Goal: Information Seeking & Learning: Learn about a topic

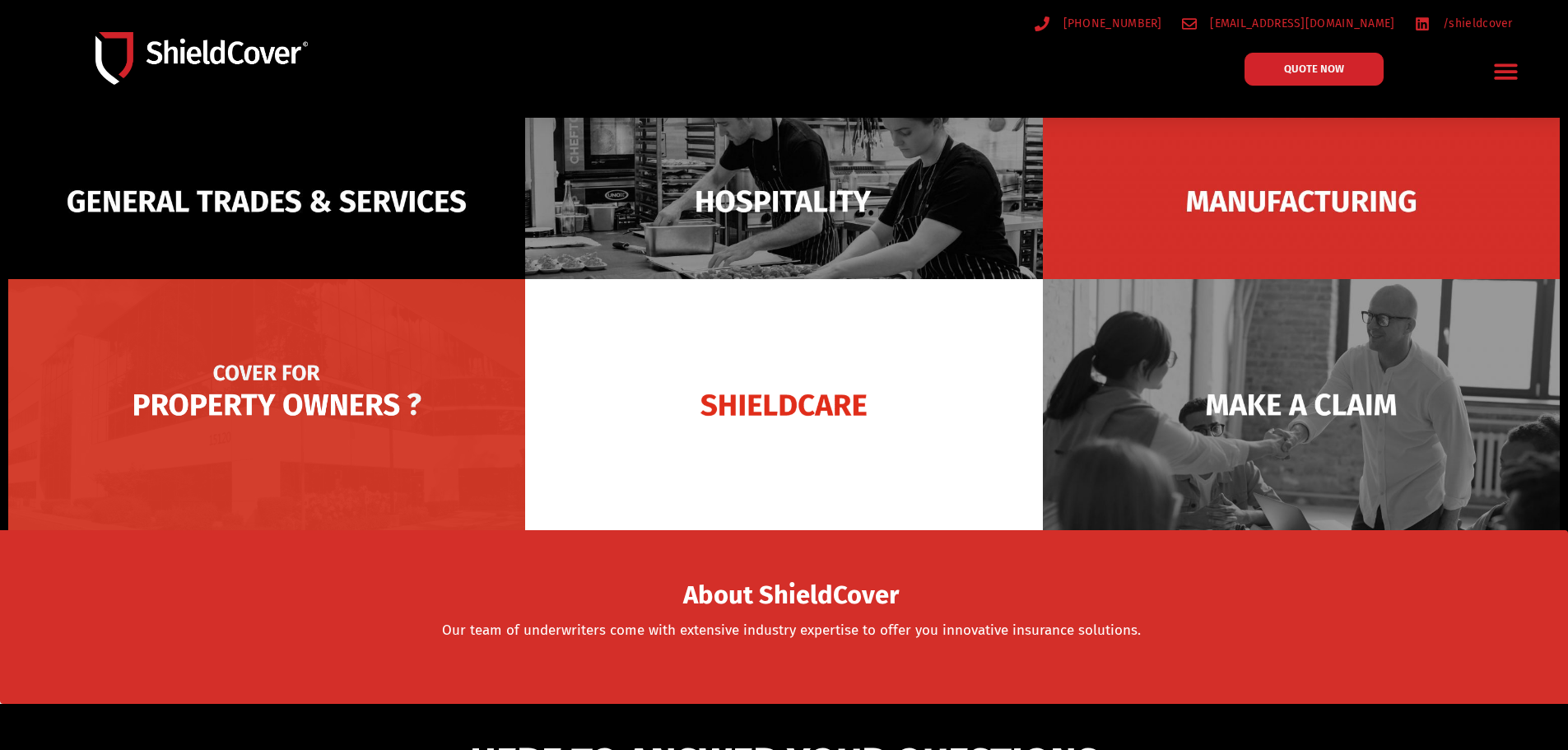
scroll to position [247, 0]
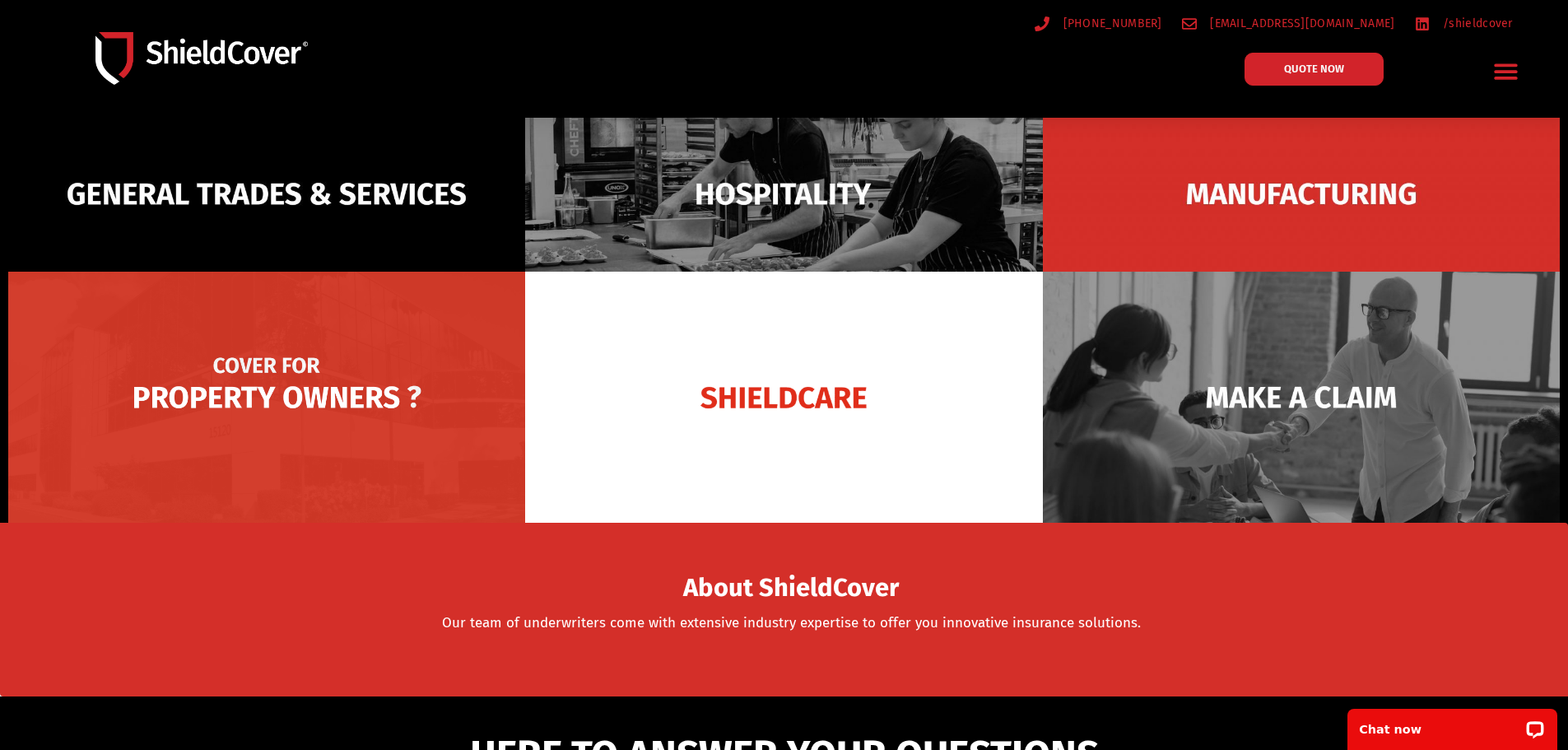
click at [293, 391] on img at bounding box center [266, 397] width 517 height 252
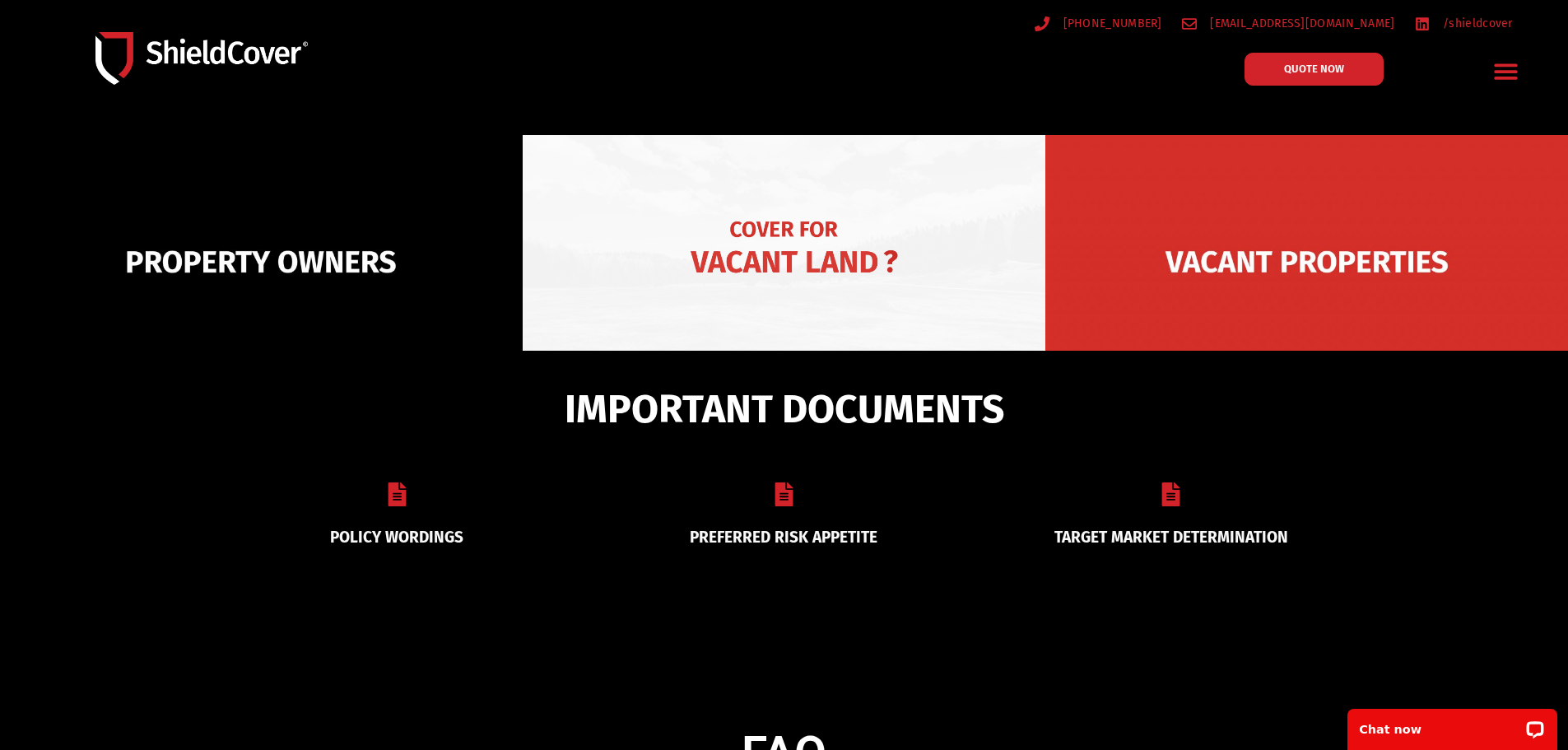
scroll to position [247, 0]
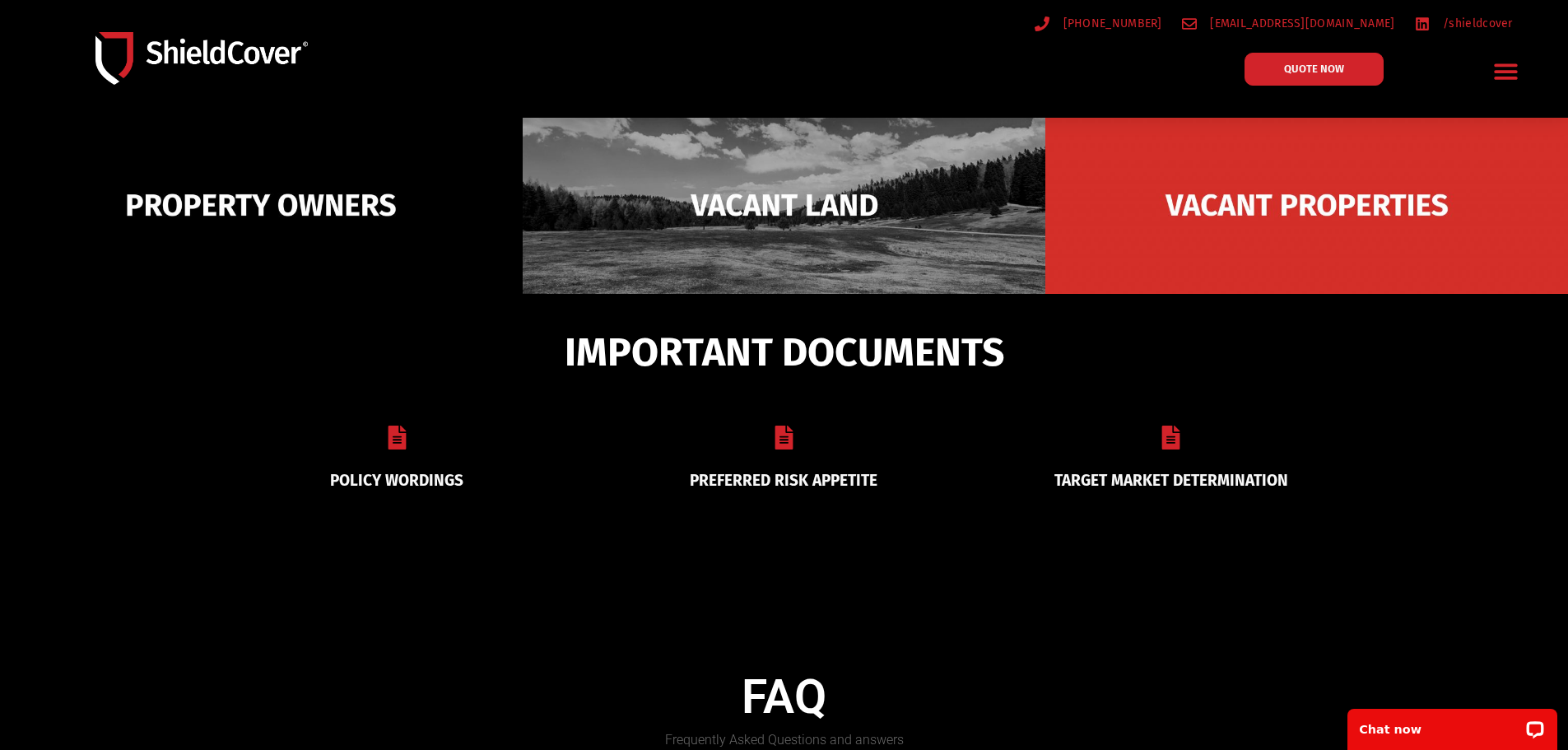
click at [784, 441] on icon at bounding box center [784, 438] width 18 height 24
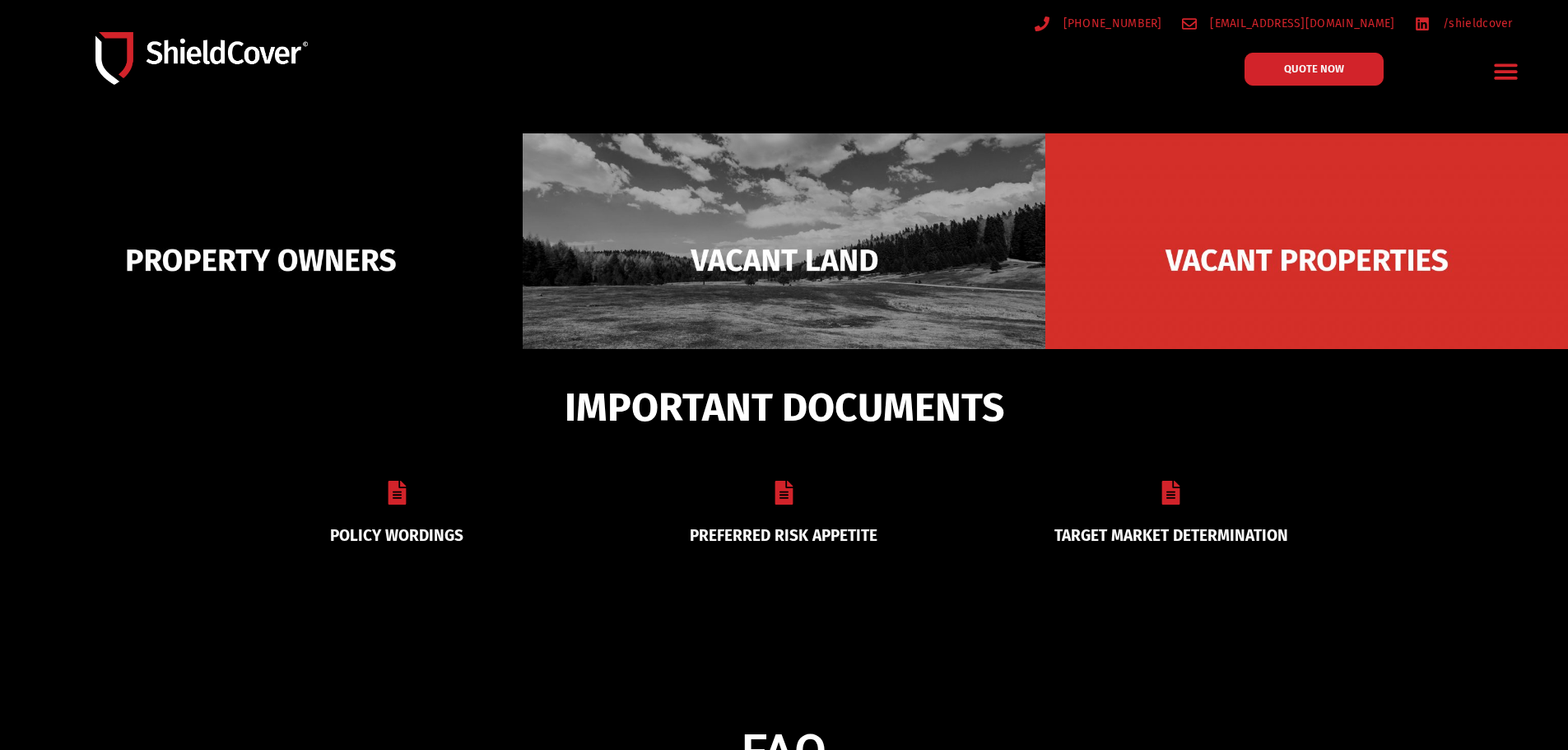
scroll to position [165, 0]
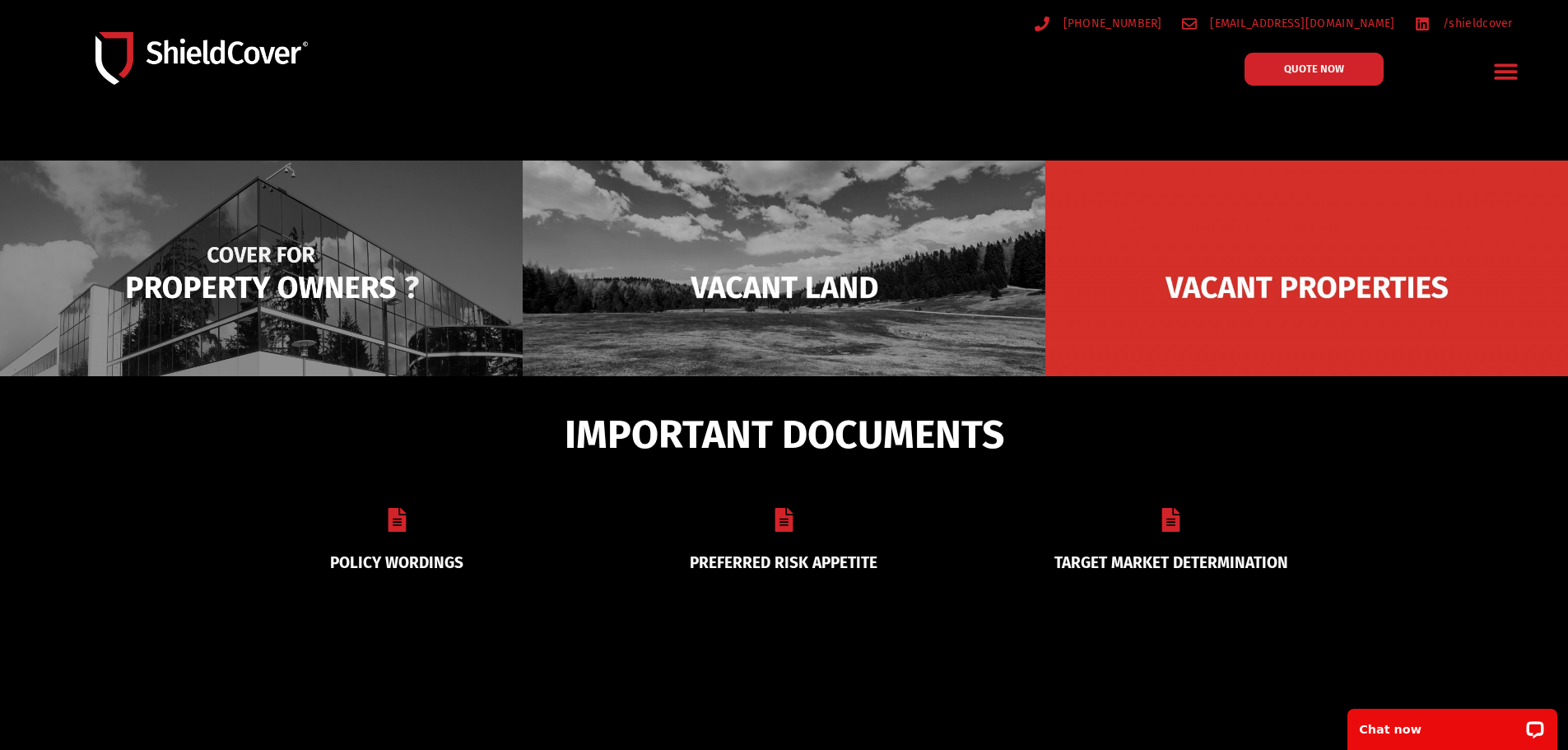
click at [315, 279] on img at bounding box center [261, 287] width 523 height 253
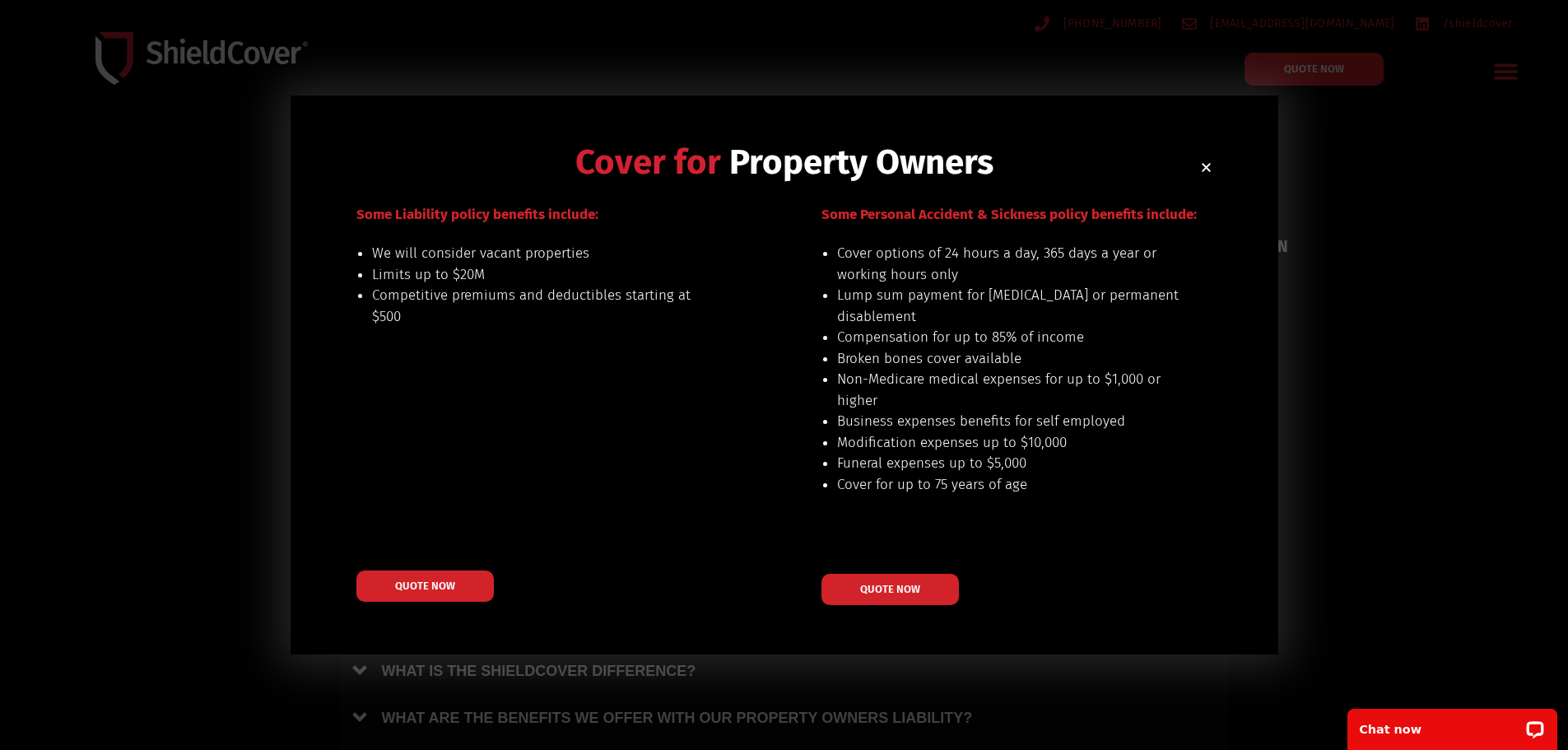
scroll to position [659, 0]
click at [457, 593] on link "QUOTE NOW" at bounding box center [425, 586] width 152 height 35
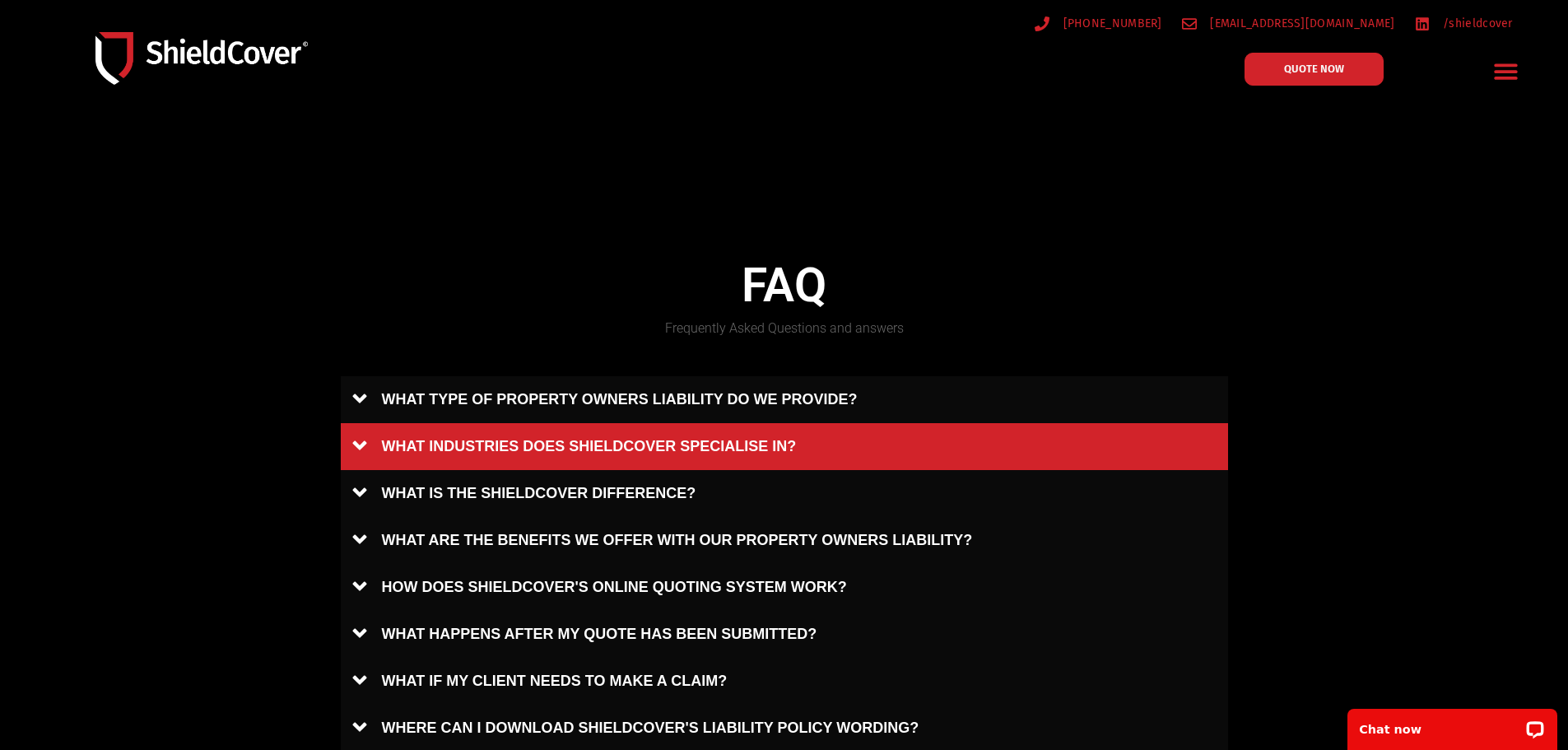
click at [541, 440] on link "WHAT INDUSTRIES DOES SHIELDCOVER SPECIALISE IN?" at bounding box center [784, 446] width 888 height 47
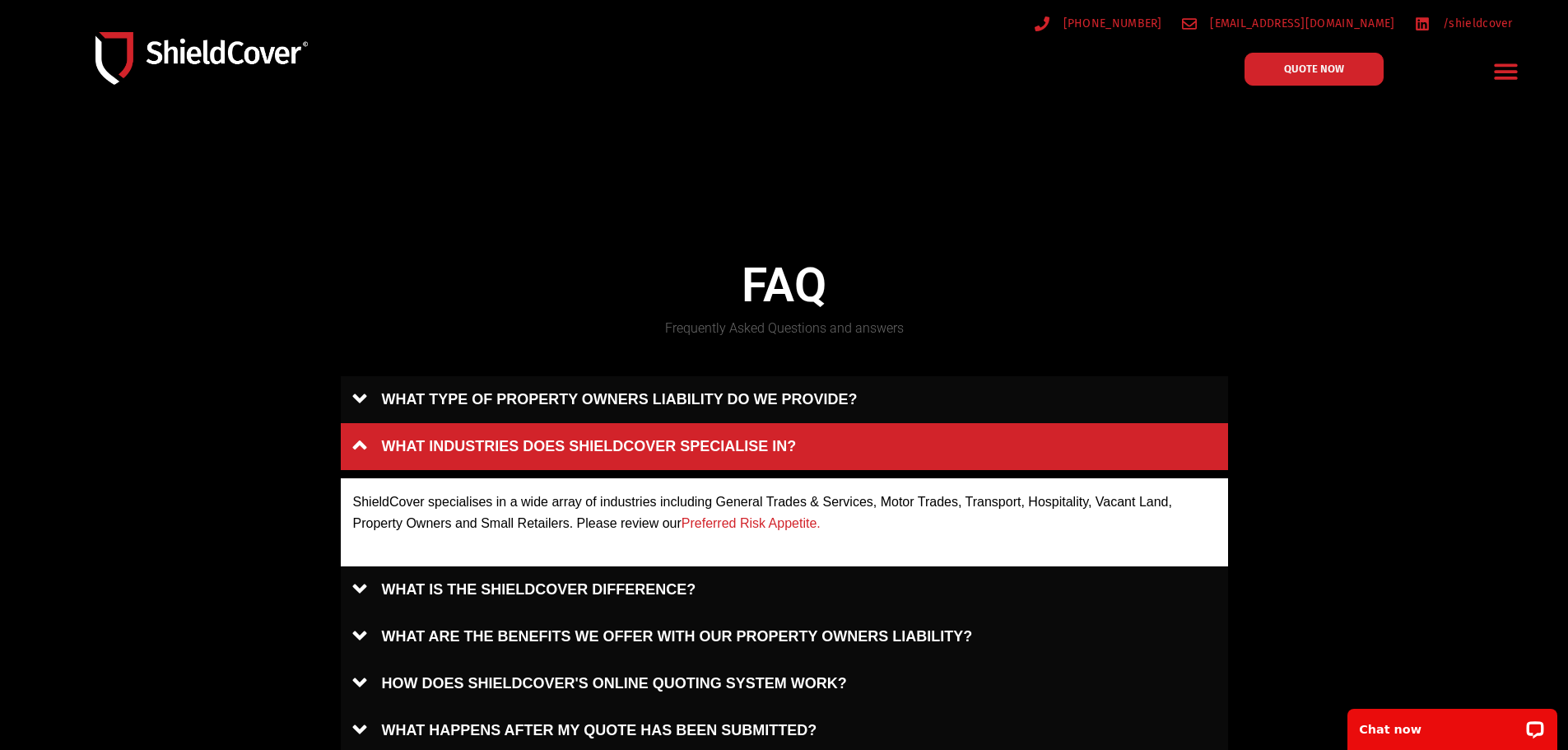
click at [542, 440] on link "WHAT INDUSTRIES DOES SHIELDCOVER SPECIALISE IN?" at bounding box center [784, 446] width 888 height 47
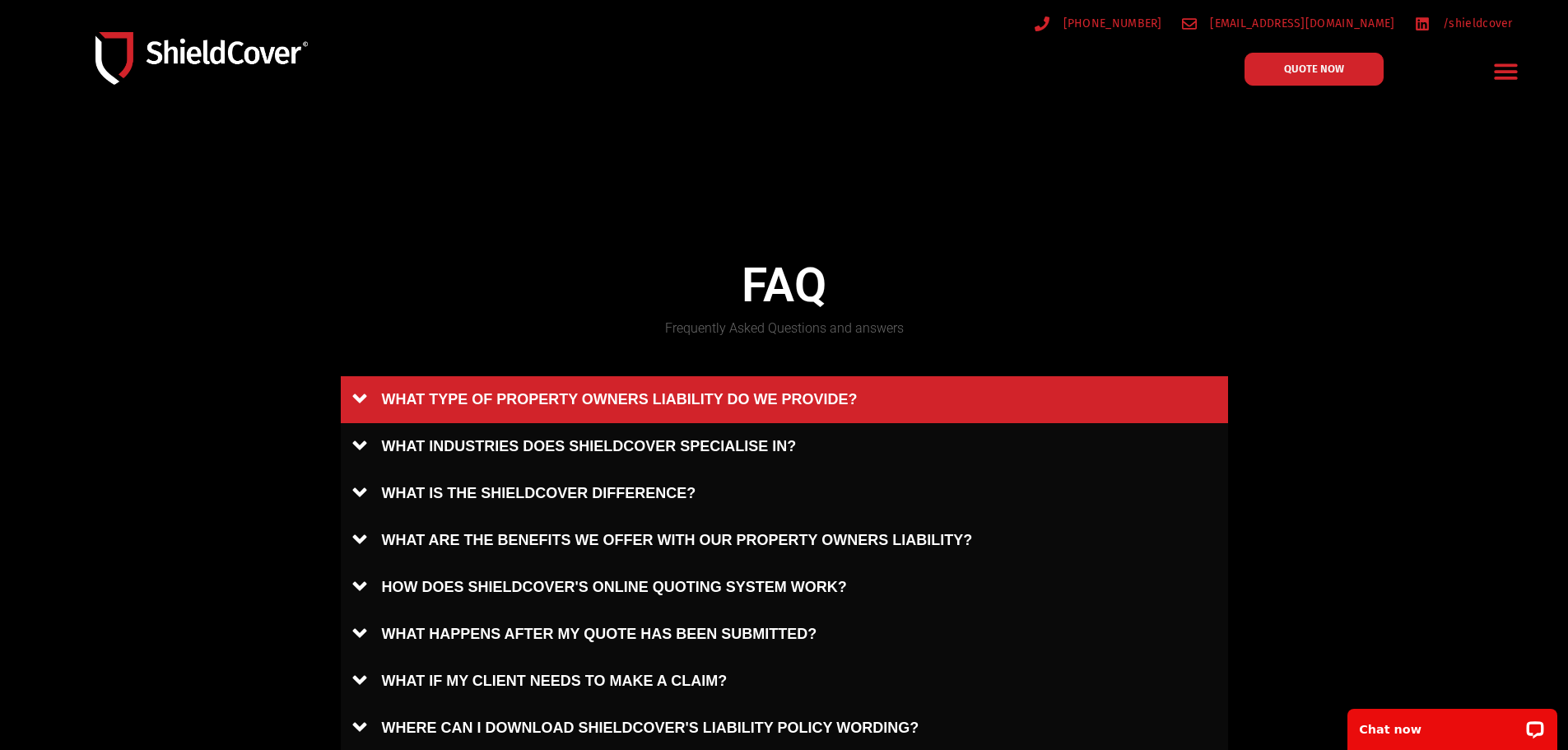
click at [555, 402] on link "WHAT TYPE OF PROPERTY OWNERS LIABILITY DO WE PROVIDE?" at bounding box center [784, 400] width 888 height 47
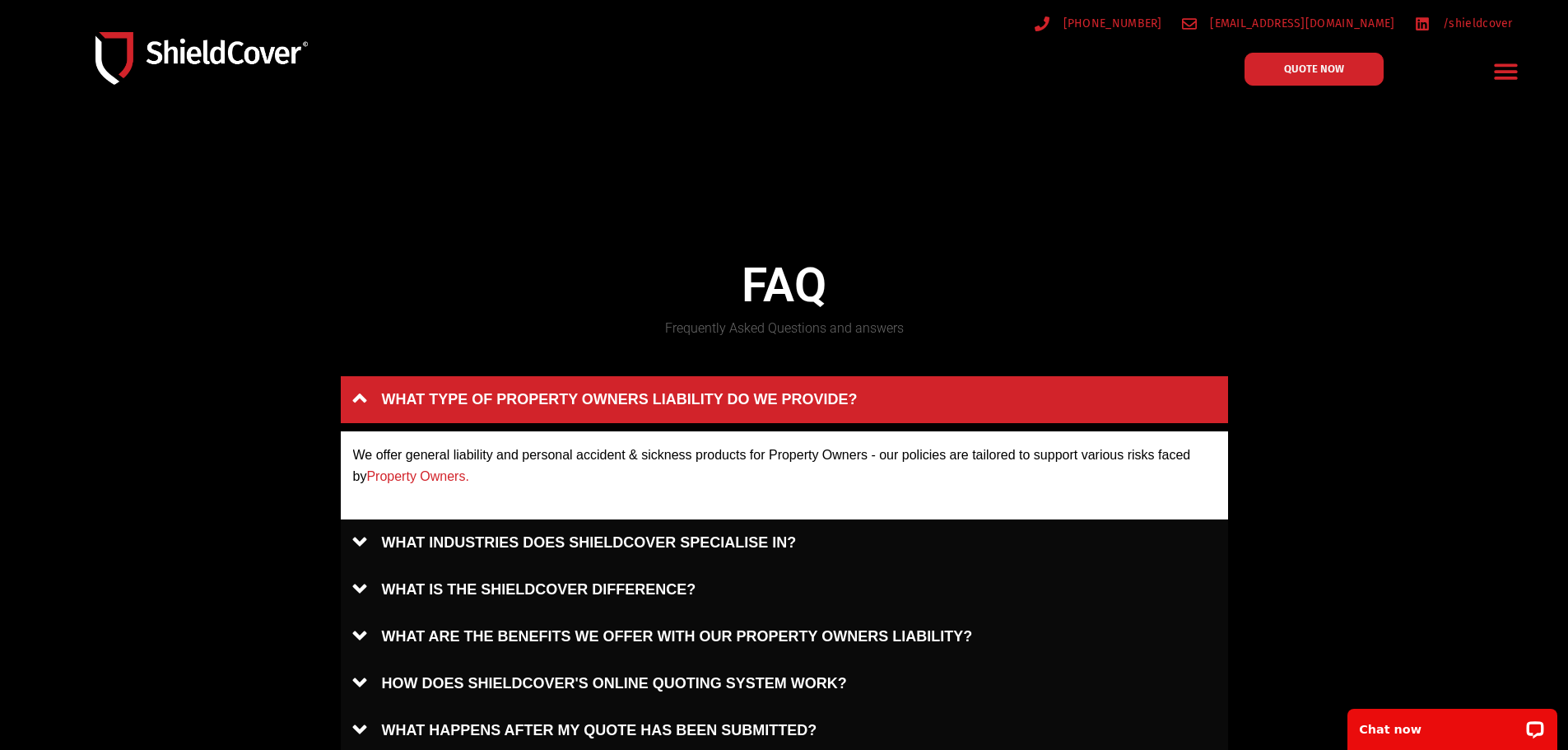
click at [555, 402] on link "WHAT TYPE OF PROPERTY OWNERS LIABILITY DO WE PROVIDE?" at bounding box center [784, 400] width 888 height 47
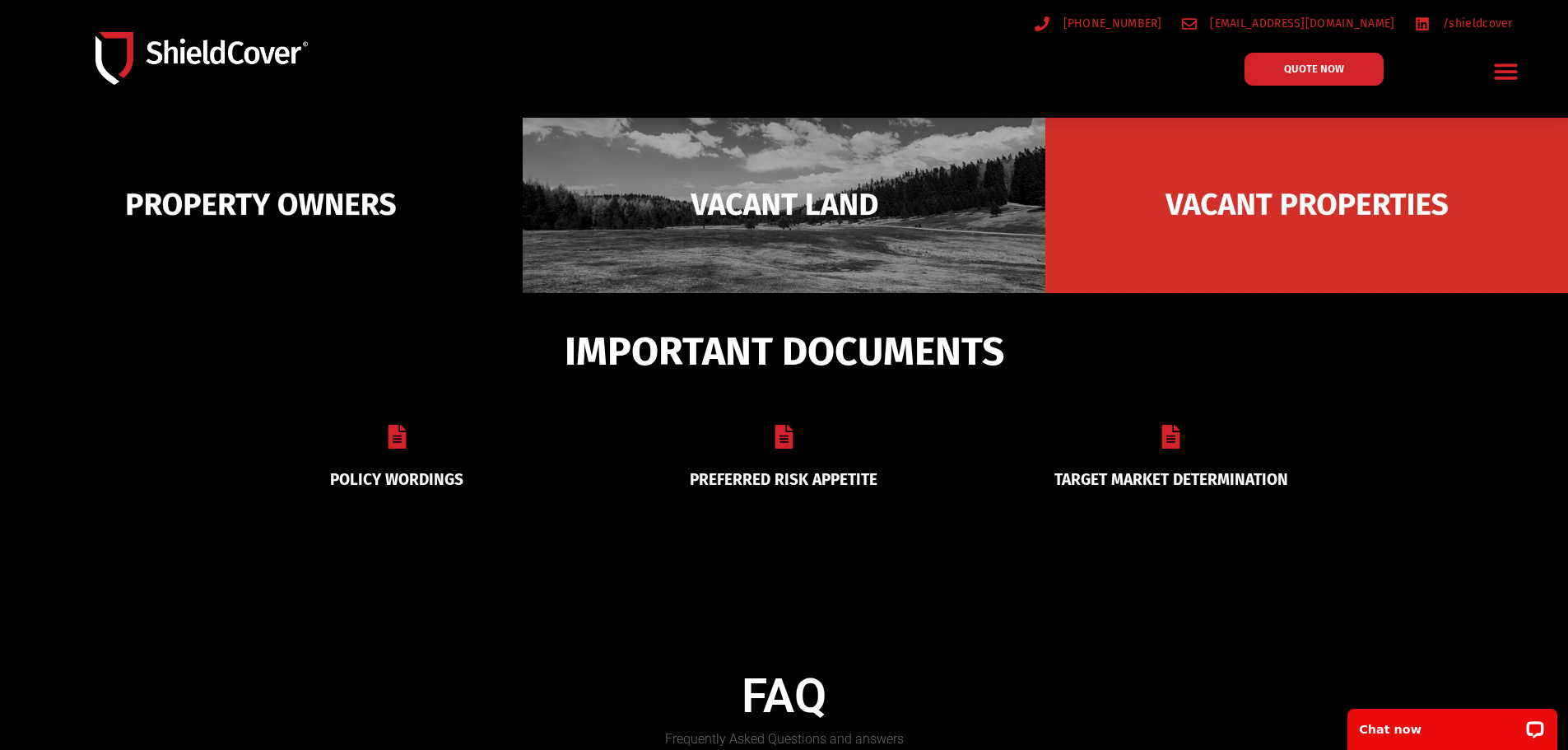
scroll to position [247, 0]
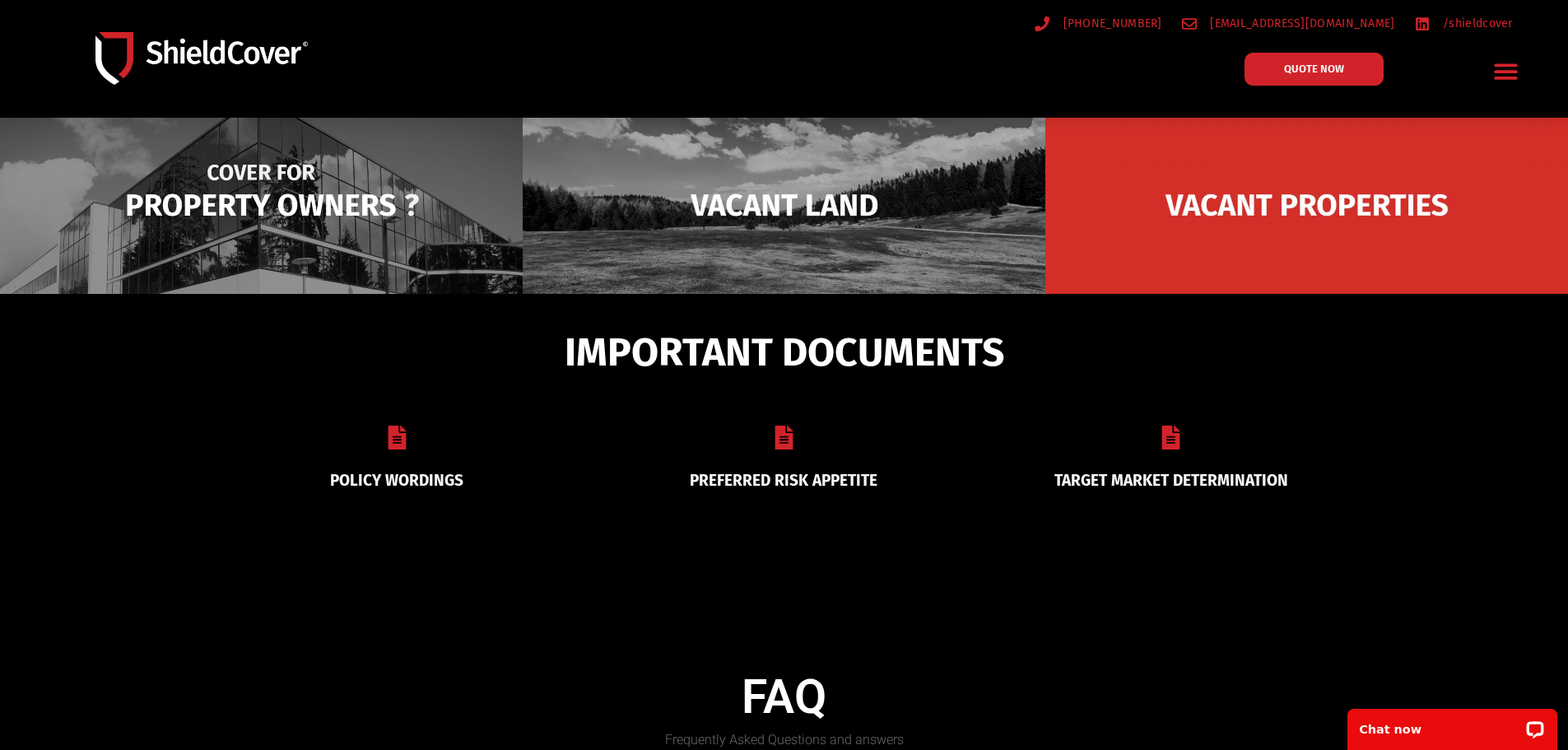
click at [318, 203] on img at bounding box center [261, 205] width 523 height 253
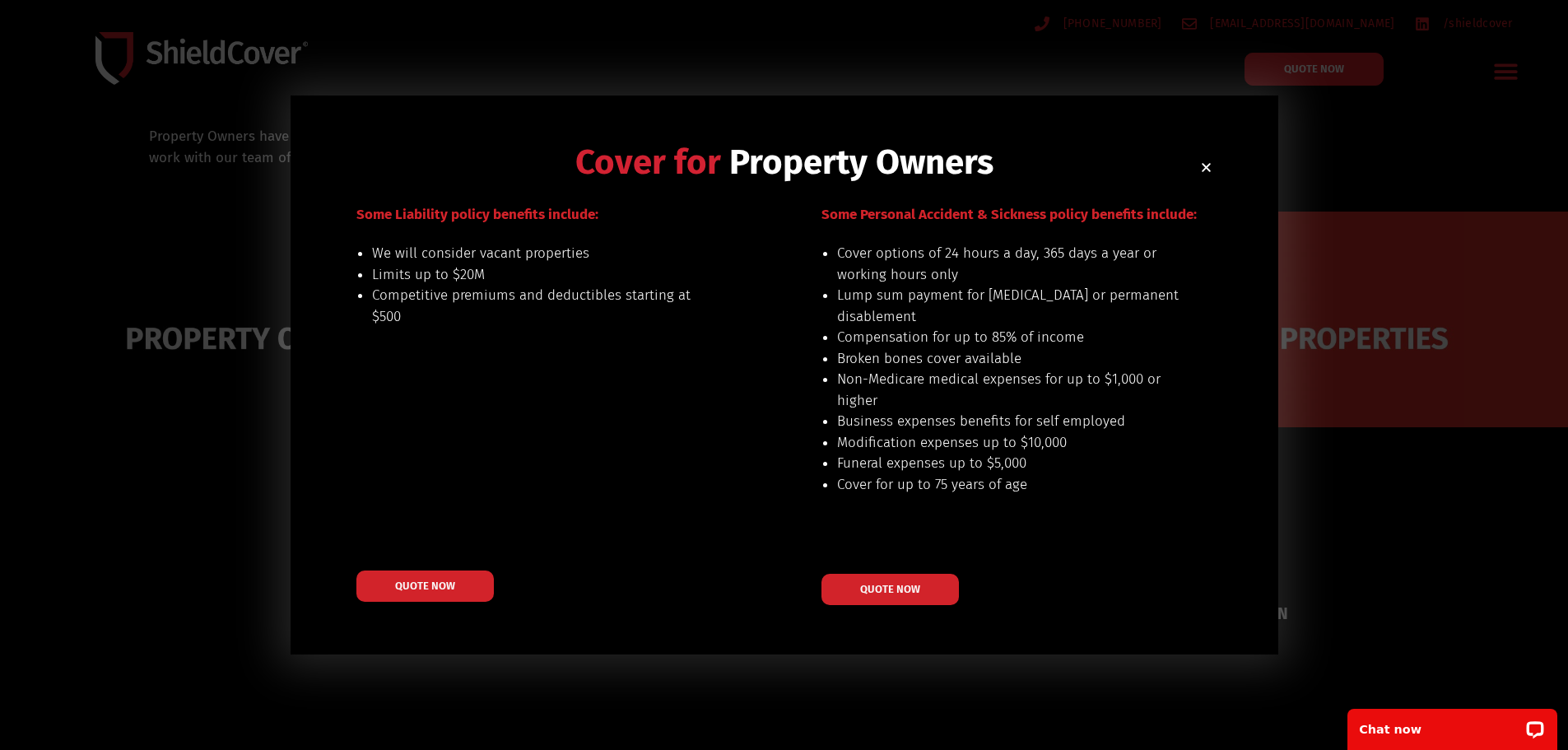
scroll to position [0, 0]
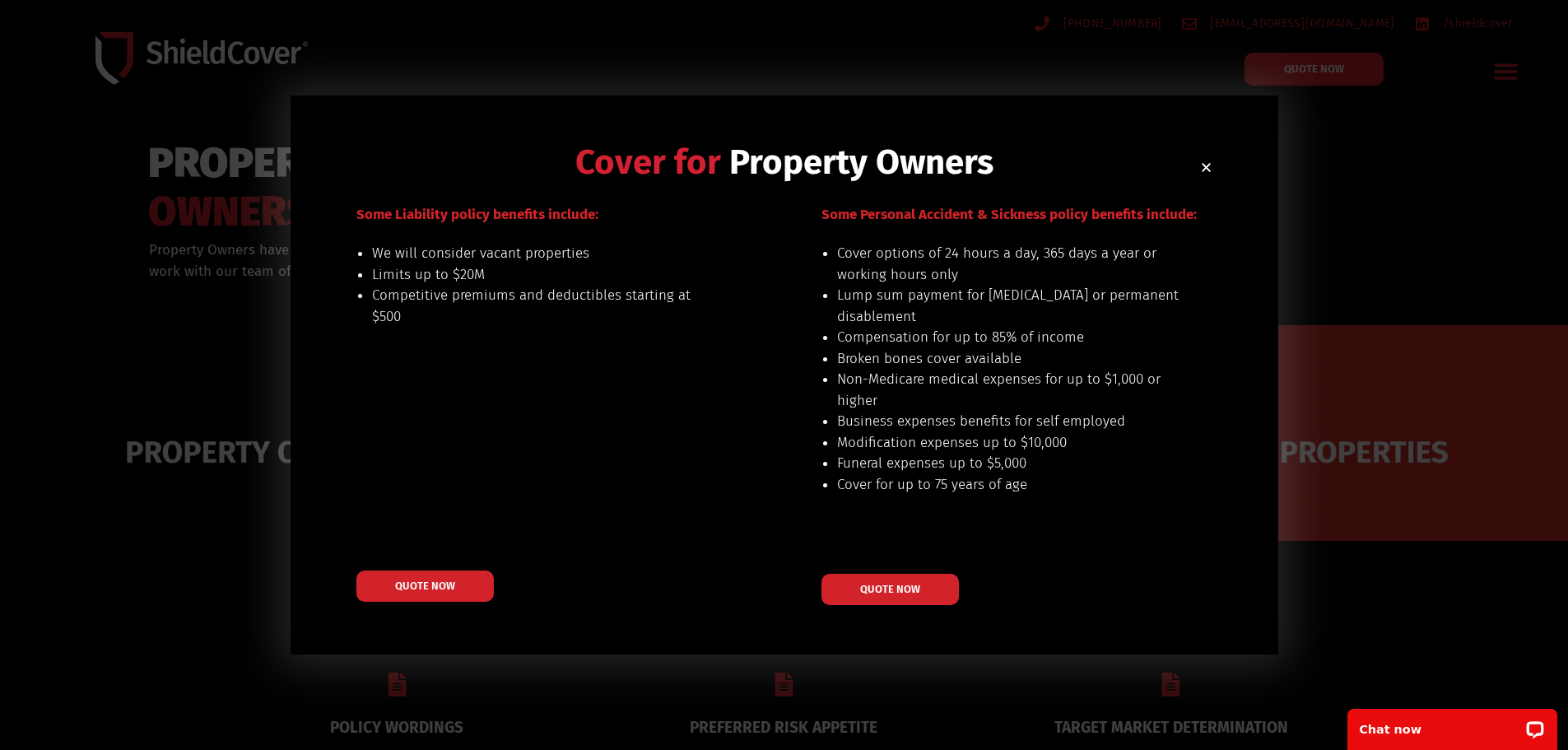
click at [1206, 166] on icon "Close" at bounding box center [1207, 167] width 13 height 13
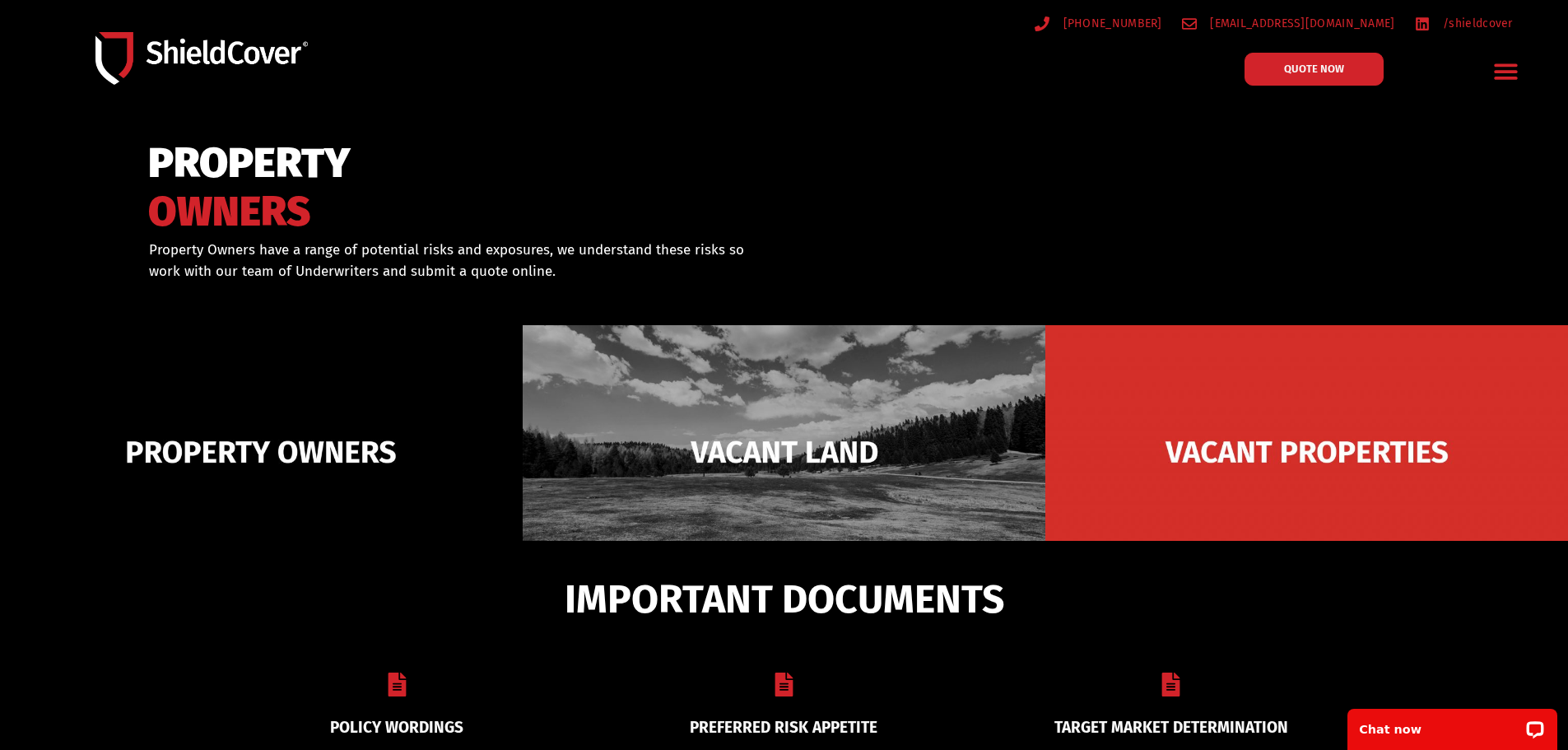
click at [1495, 69] on icon "Menu Toggle" at bounding box center [1506, 71] width 26 height 26
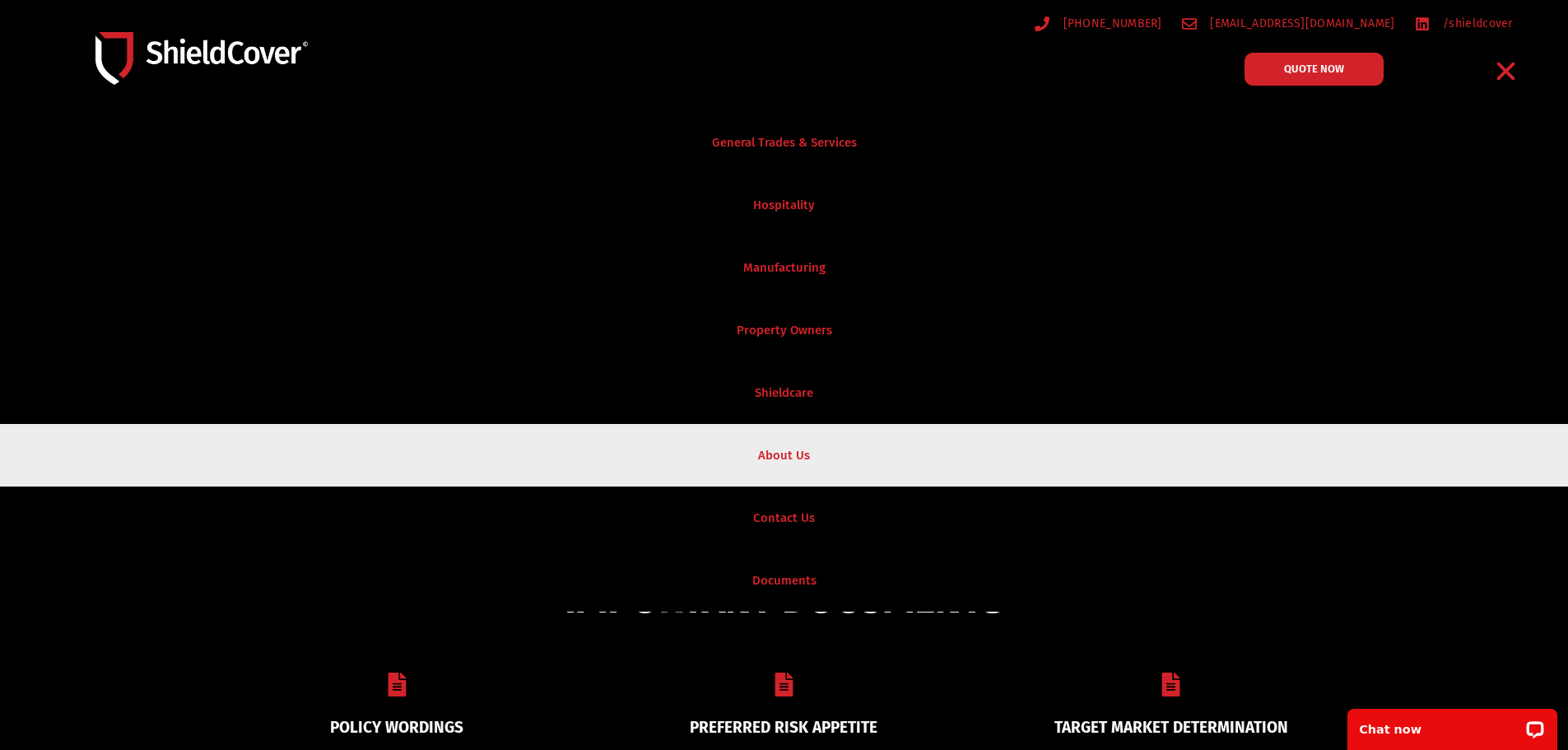
click at [798, 461] on link "About Us" at bounding box center [784, 455] width 1568 height 62
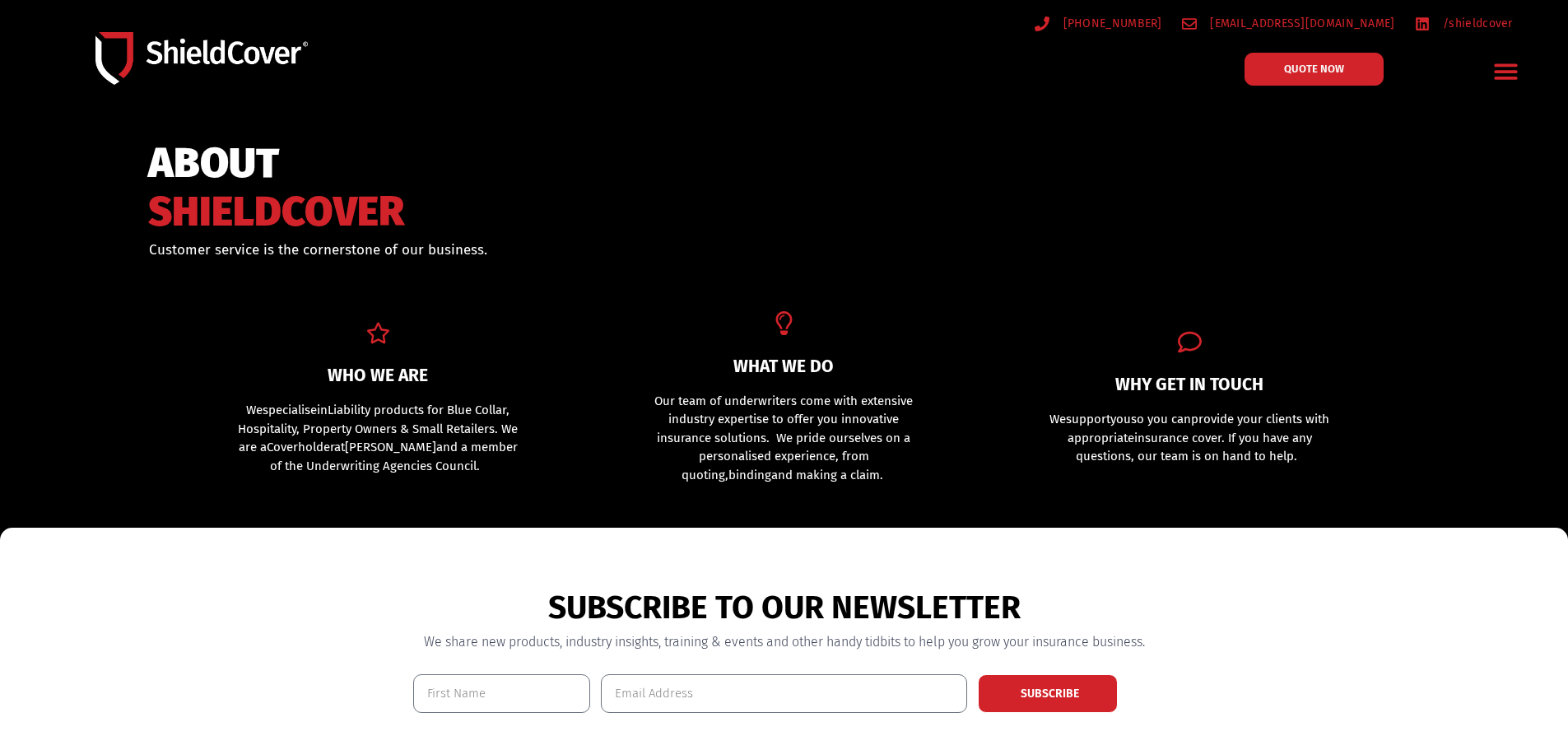
click at [1494, 76] on icon "Menu Toggle" at bounding box center [1506, 71] width 26 height 26
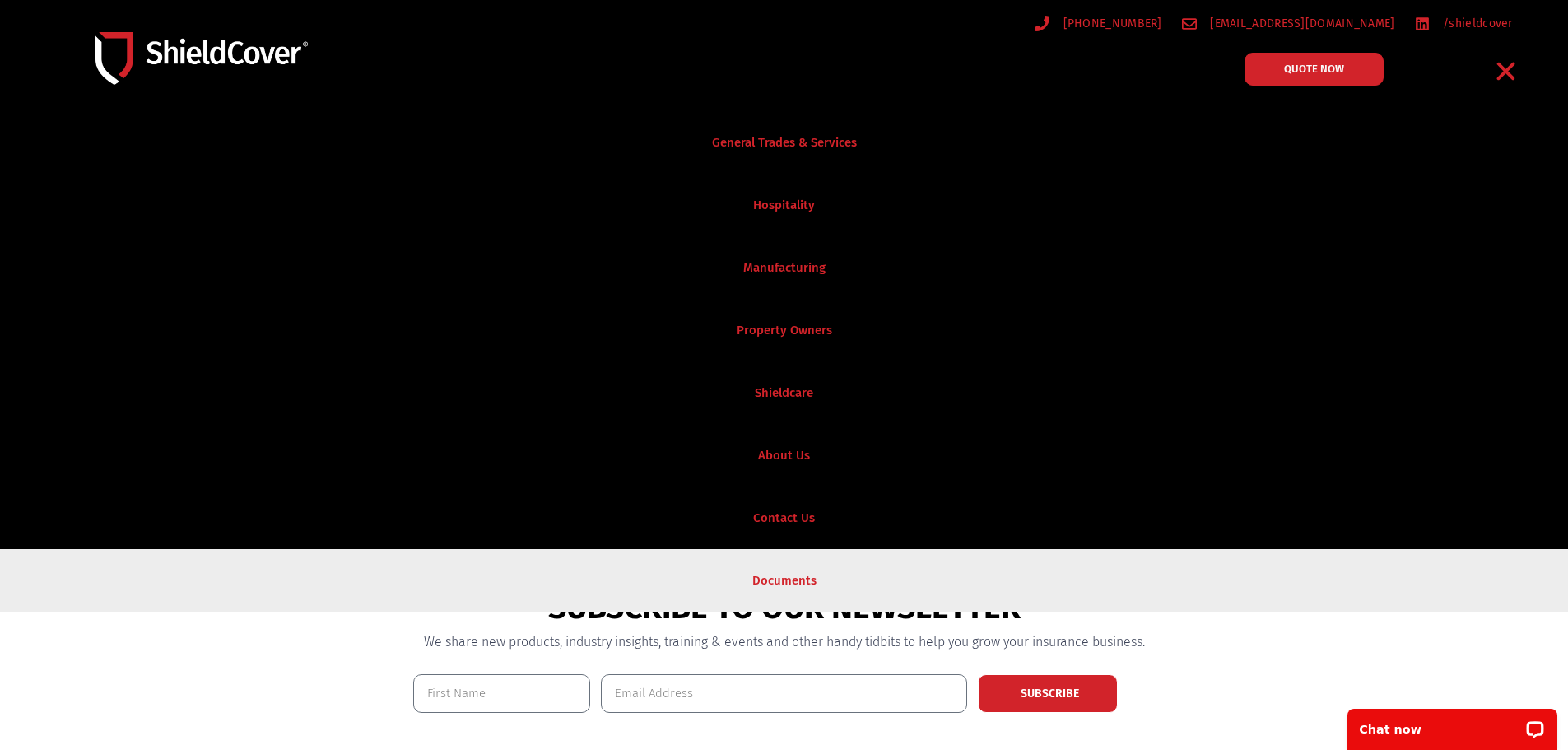
click at [789, 567] on link "Documents" at bounding box center [784, 581] width 1568 height 62
